Goal: Task Accomplishment & Management: Manage account settings

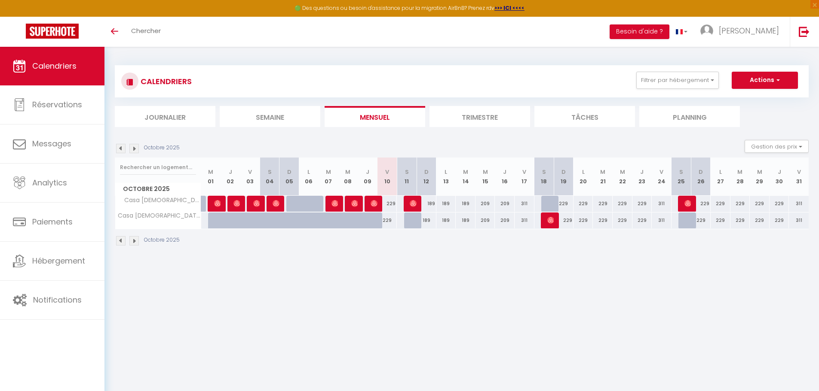
click at [394, 204] on div "229" at bounding box center [387, 204] width 20 height 16
type input "229"
type input "Ven 10 Octobre 2025"
type input "Sam 11 Octobre 2025"
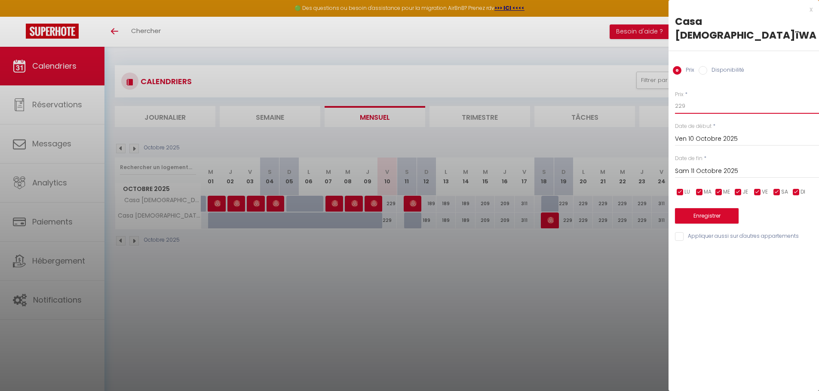
drag, startPoint x: 745, startPoint y: 93, endPoint x: 610, endPoint y: 83, distance: 135.3
click at [610, 83] on body "🟢 Des questions ou besoin d'assistance pour la migration AirBnB? Prenez rdv >>>…" at bounding box center [409, 242] width 819 height 391
type input "219"
click at [690, 208] on button "Enregistrer" at bounding box center [707, 215] width 64 height 15
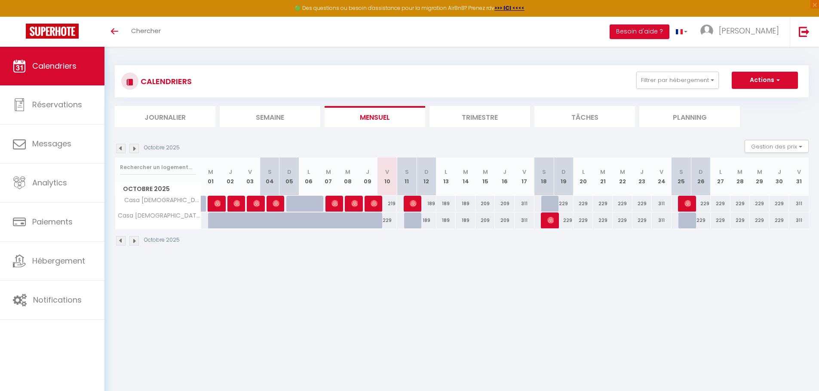
click at [389, 223] on div "229" at bounding box center [387, 221] width 20 height 16
type input "229"
type input "Ven 10 Octobre 2025"
type input "Sam 11 Octobre 2025"
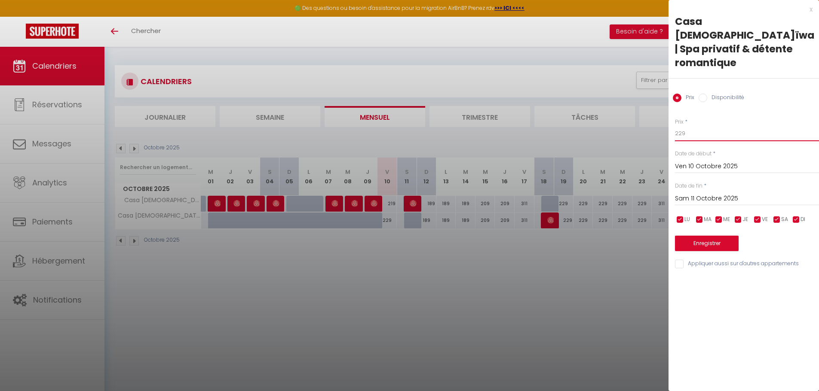
drag, startPoint x: 704, startPoint y: 116, endPoint x: 603, endPoint y: 110, distance: 101.6
click at [603, 111] on body "🟢 Des questions ou besoin d'assistance pour la migration AirBnB? Prenez rdv >>>…" at bounding box center [409, 242] width 819 height 391
type input "219"
click at [724, 236] on button "Enregistrer" at bounding box center [707, 243] width 64 height 15
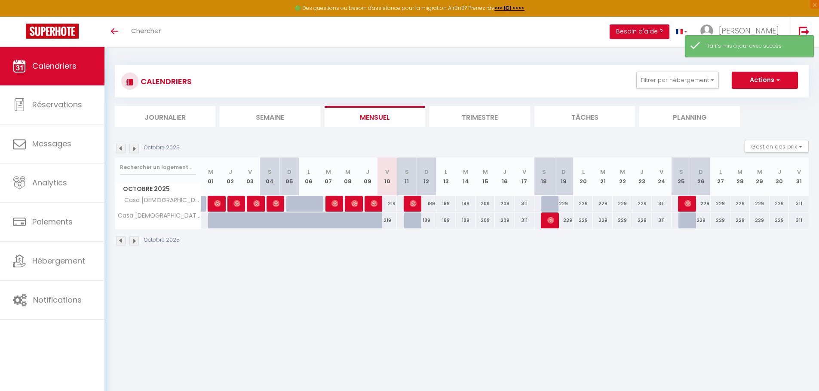
click at [584, 289] on body "🟢 Des questions ou besoin d'assistance pour la migration AirBnB? Prenez rdv >>>…" at bounding box center [409, 242] width 819 height 391
click at [134, 145] on img at bounding box center [133, 148] width 9 height 9
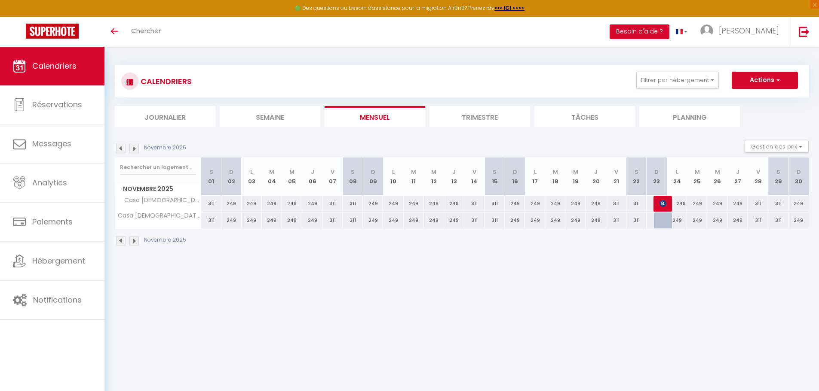
click at [121, 150] on img at bounding box center [120, 148] width 9 height 9
